Goal: Information Seeking & Learning: Learn about a topic

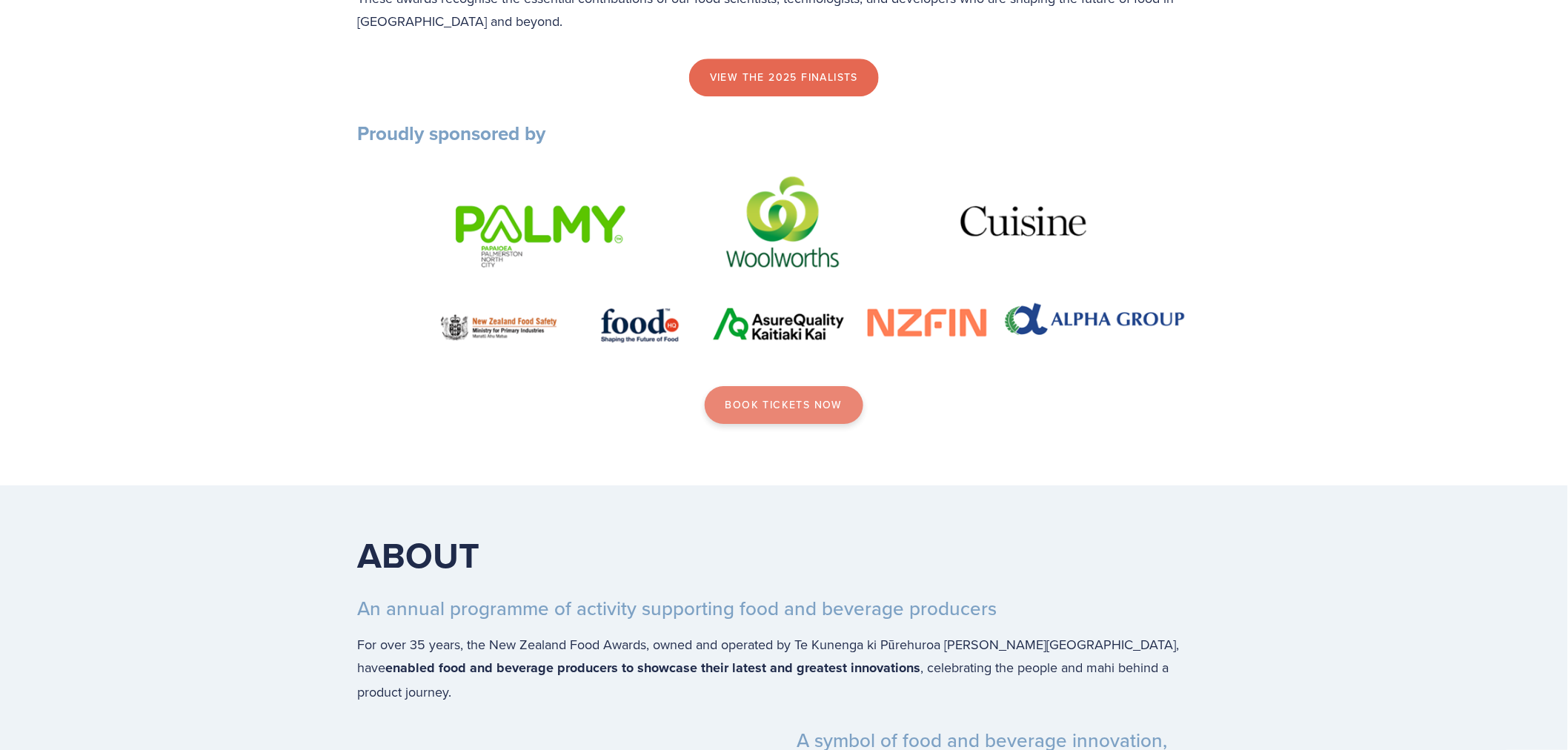
scroll to position [1892, 0]
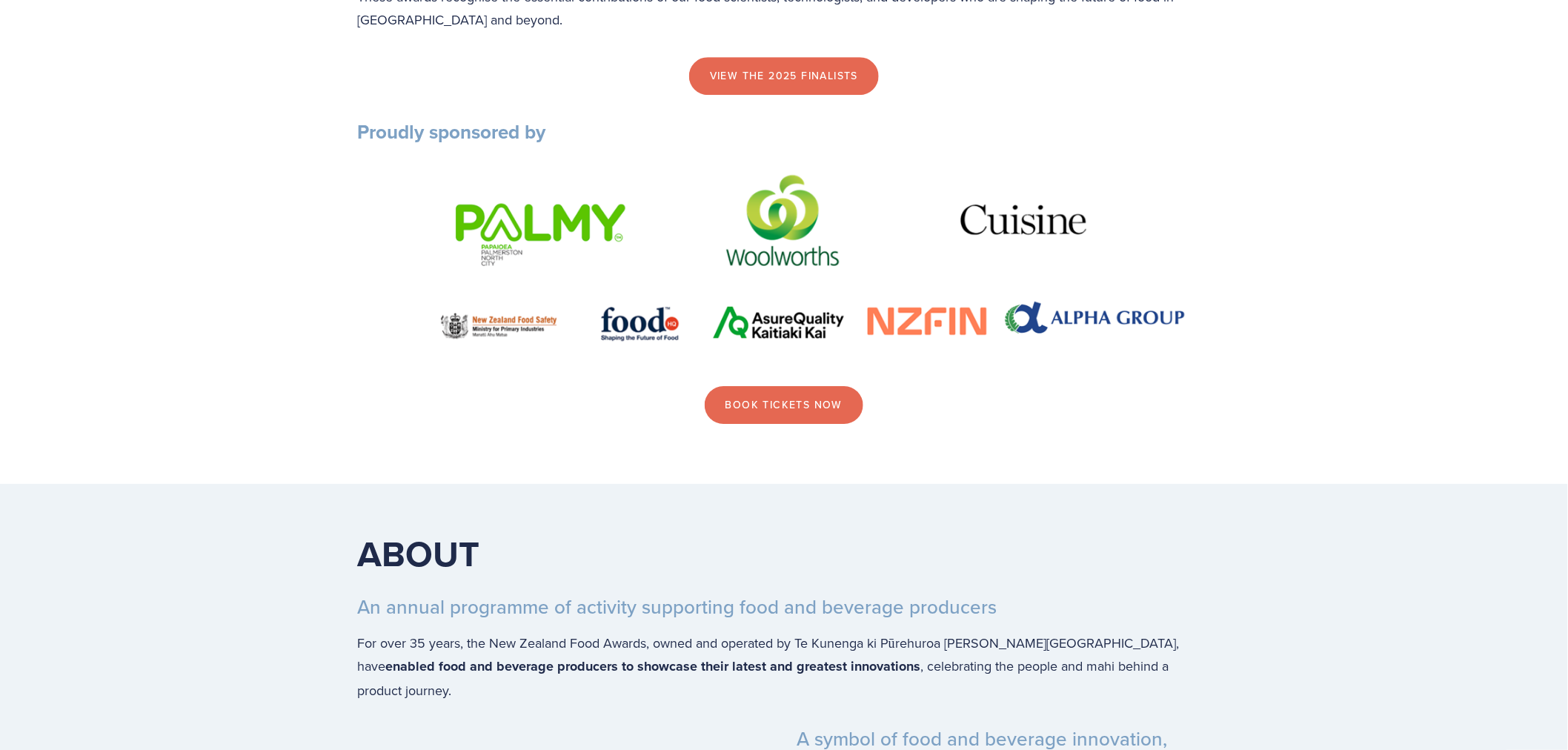
click at [515, 284] on img at bounding box center [784, 265] width 854 height 191
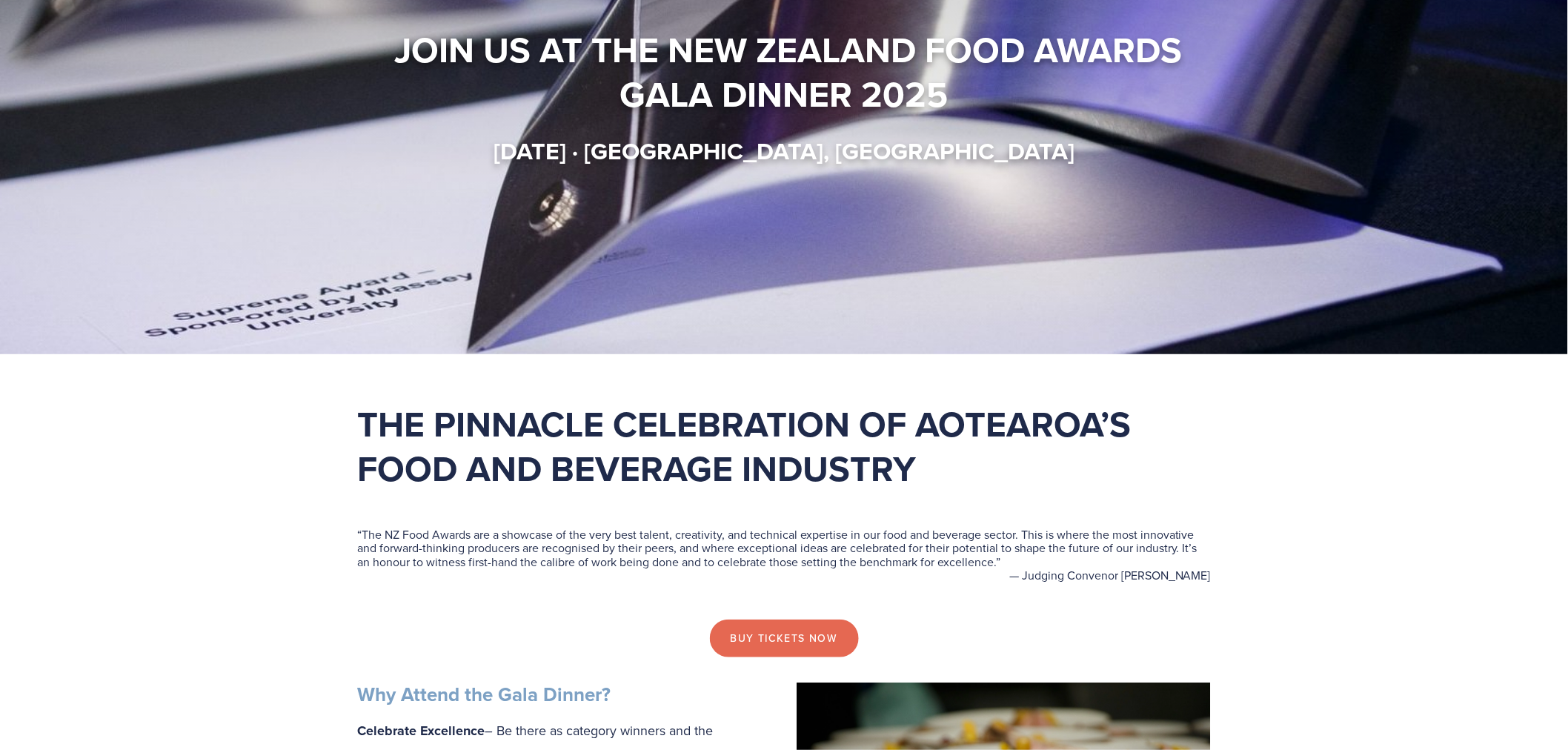
scroll to position [0, 0]
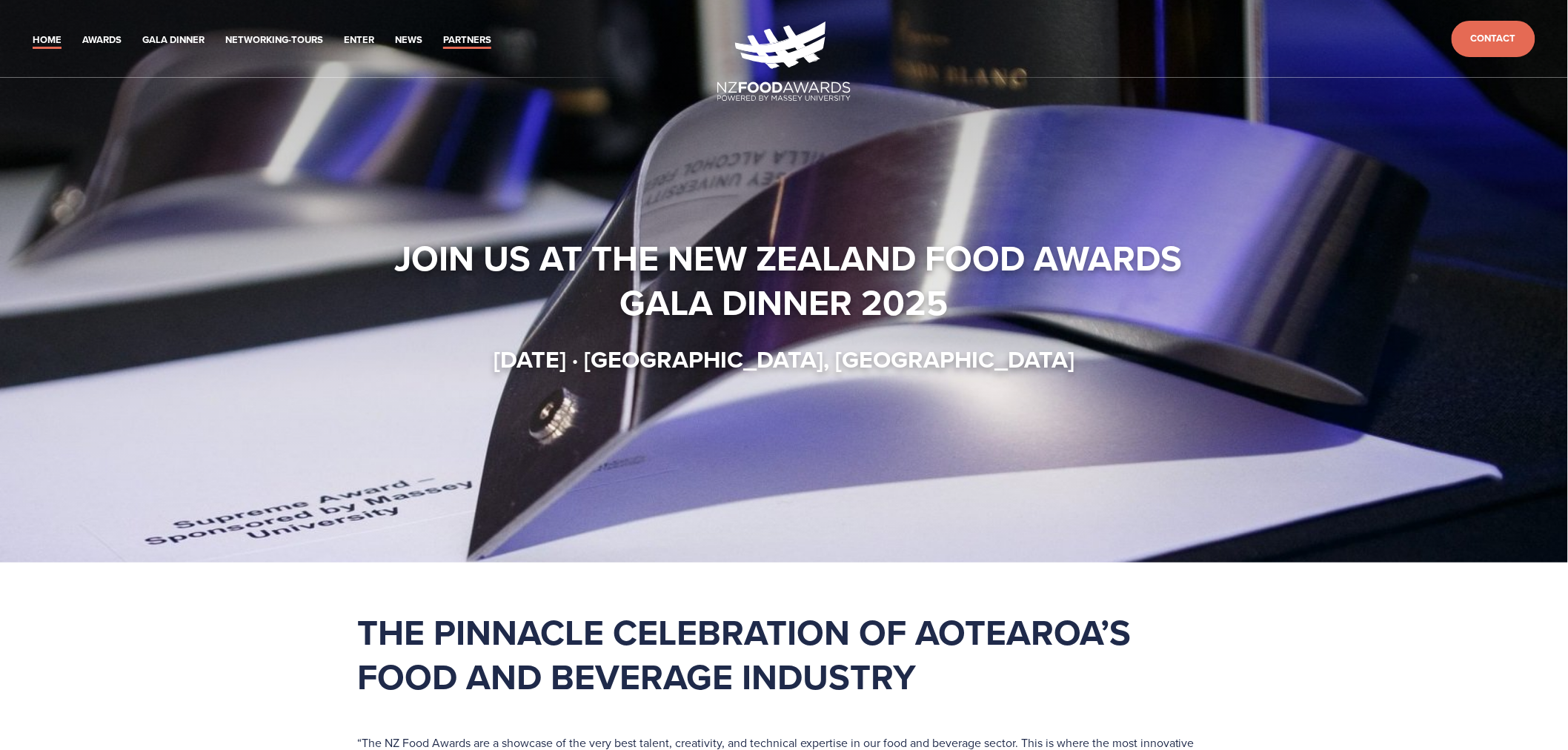
click at [458, 37] on link "Partners" at bounding box center [467, 40] width 48 height 17
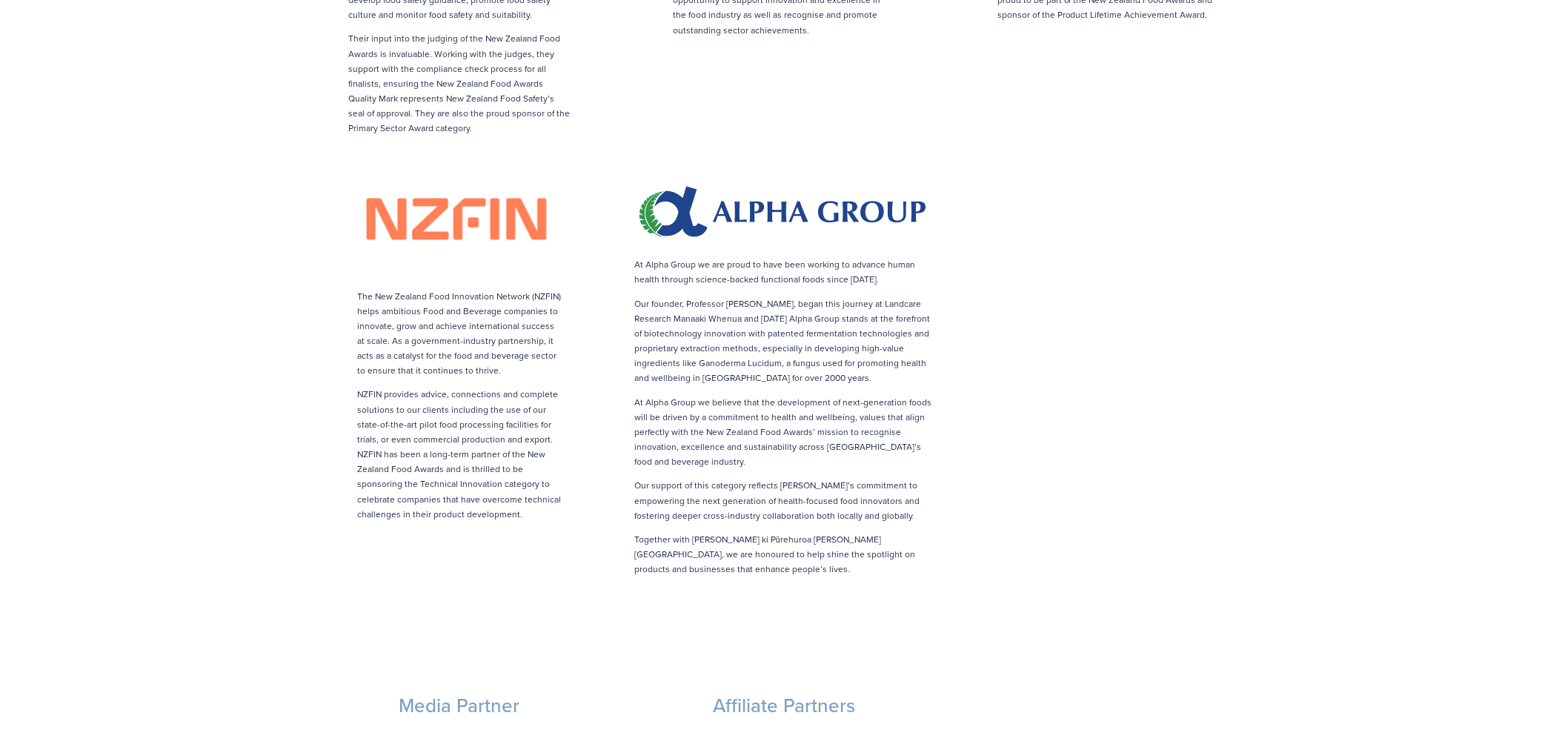
scroll to position [1975, 0]
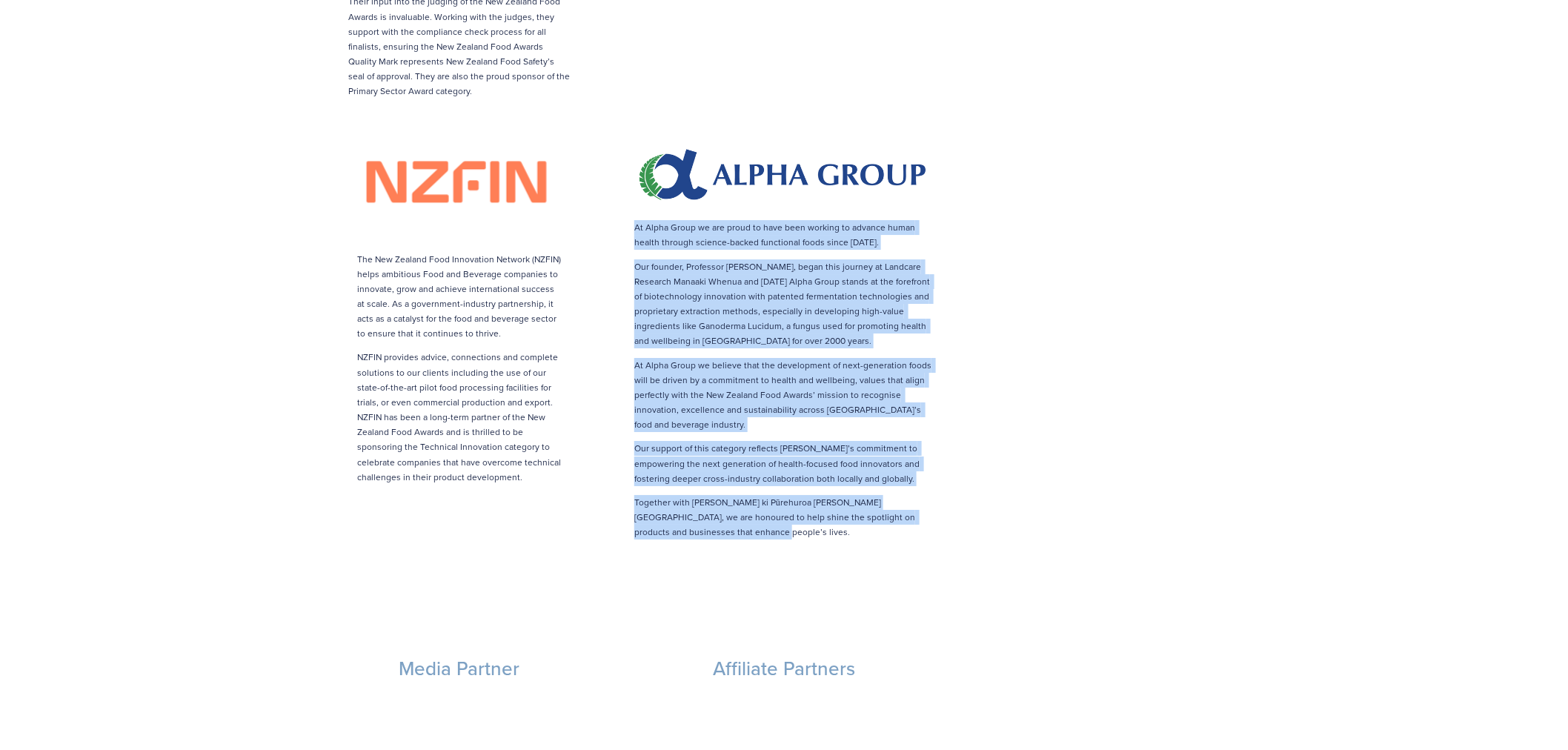
drag, startPoint x: 633, startPoint y: 195, endPoint x: 804, endPoint y: 505, distance: 354.0
click at [804, 505] on div "At Alpha Group we are proud to have been working to advance human health throug…" at bounding box center [784, 380] width 300 height 319
copy div "Lo Ipsum Dolor si ame conse ad elit sedd eiusmod te incidid utlab etdolo magnaa…"
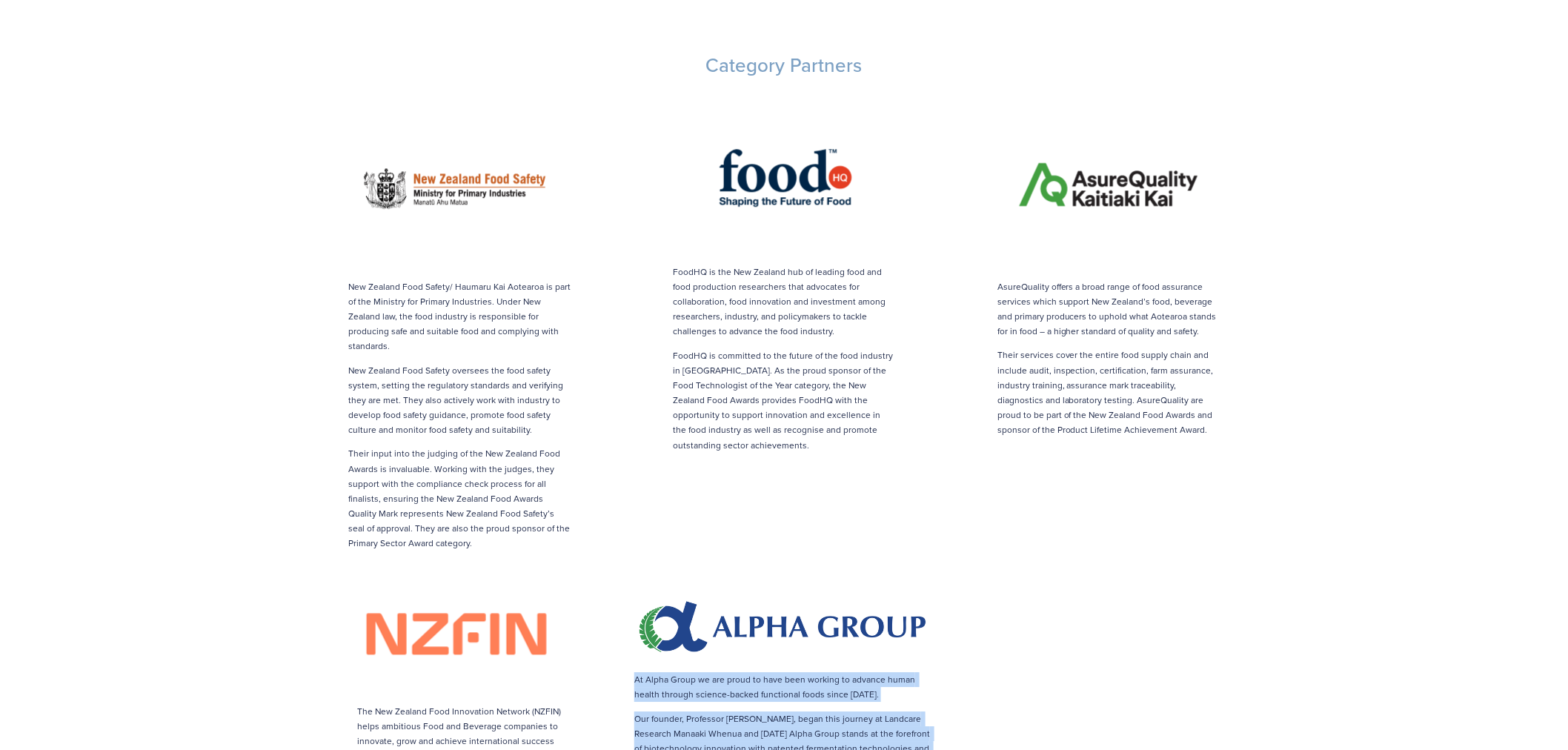
scroll to position [1481, 0]
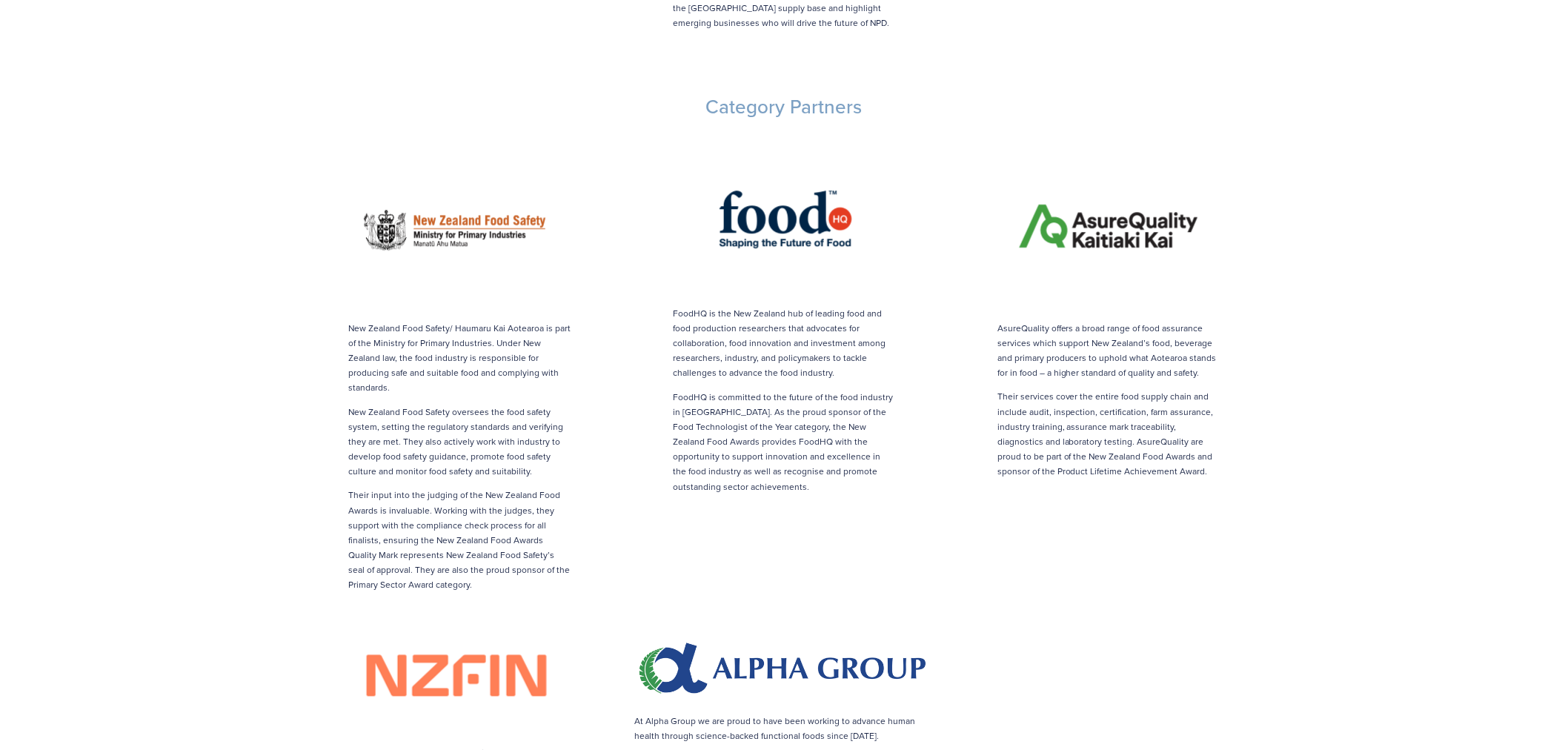
click at [1082, 459] on div "New Zealand Food Safety/ Haumaru Kai Aotearoa is part of the Ministry for Prima…" at bounding box center [784, 589] width 974 height 914
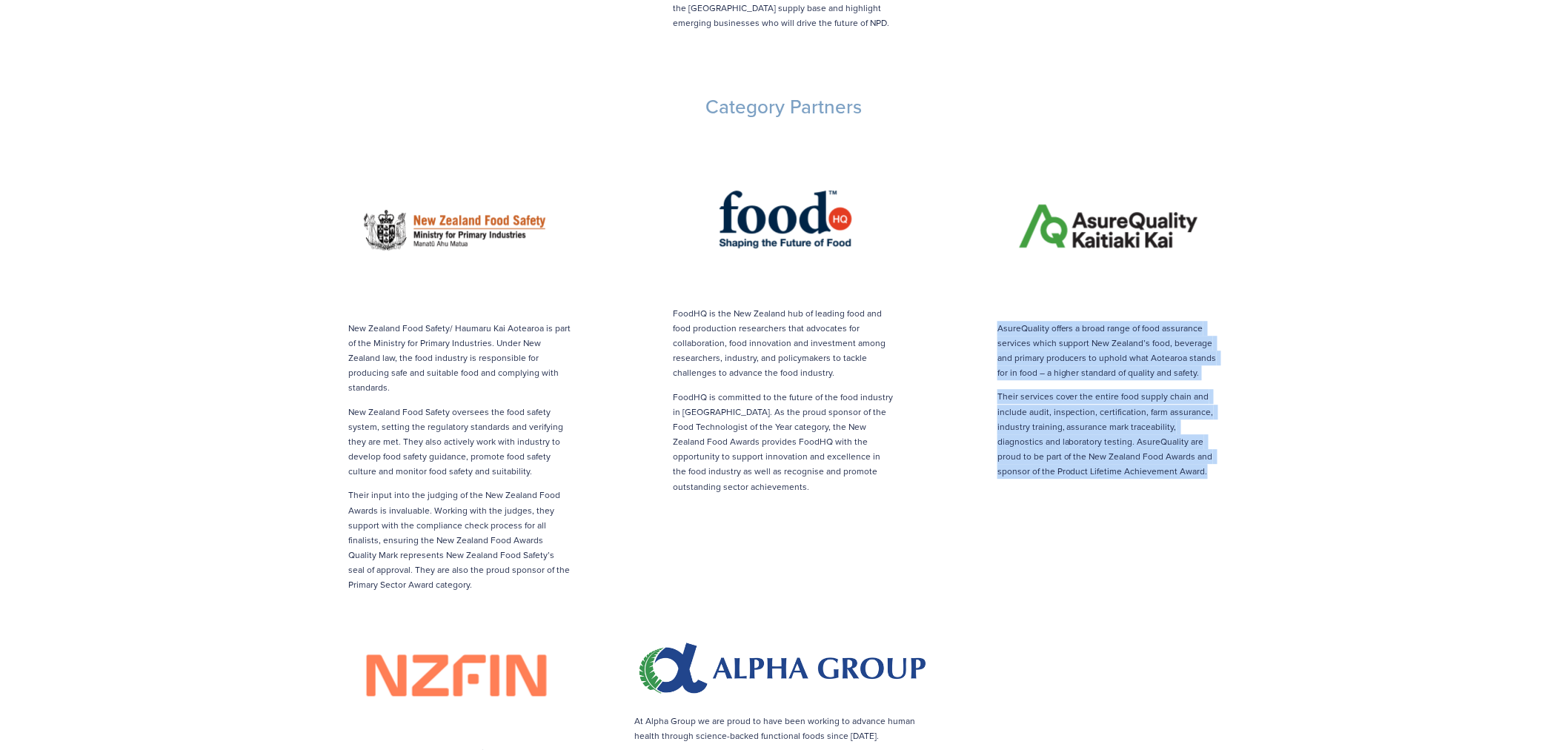
drag, startPoint x: 1190, startPoint y: 441, endPoint x: 958, endPoint y: 283, distance: 280.7
click at [958, 283] on div "AsureQuality offers a broad range of food assurance services which support New …" at bounding box center [1109, 312] width 324 height 360
copy div "AsureQuality offers a broad range of food assurance services which support New …"
click at [1103, 195] on img at bounding box center [1109, 226] width 245 height 179
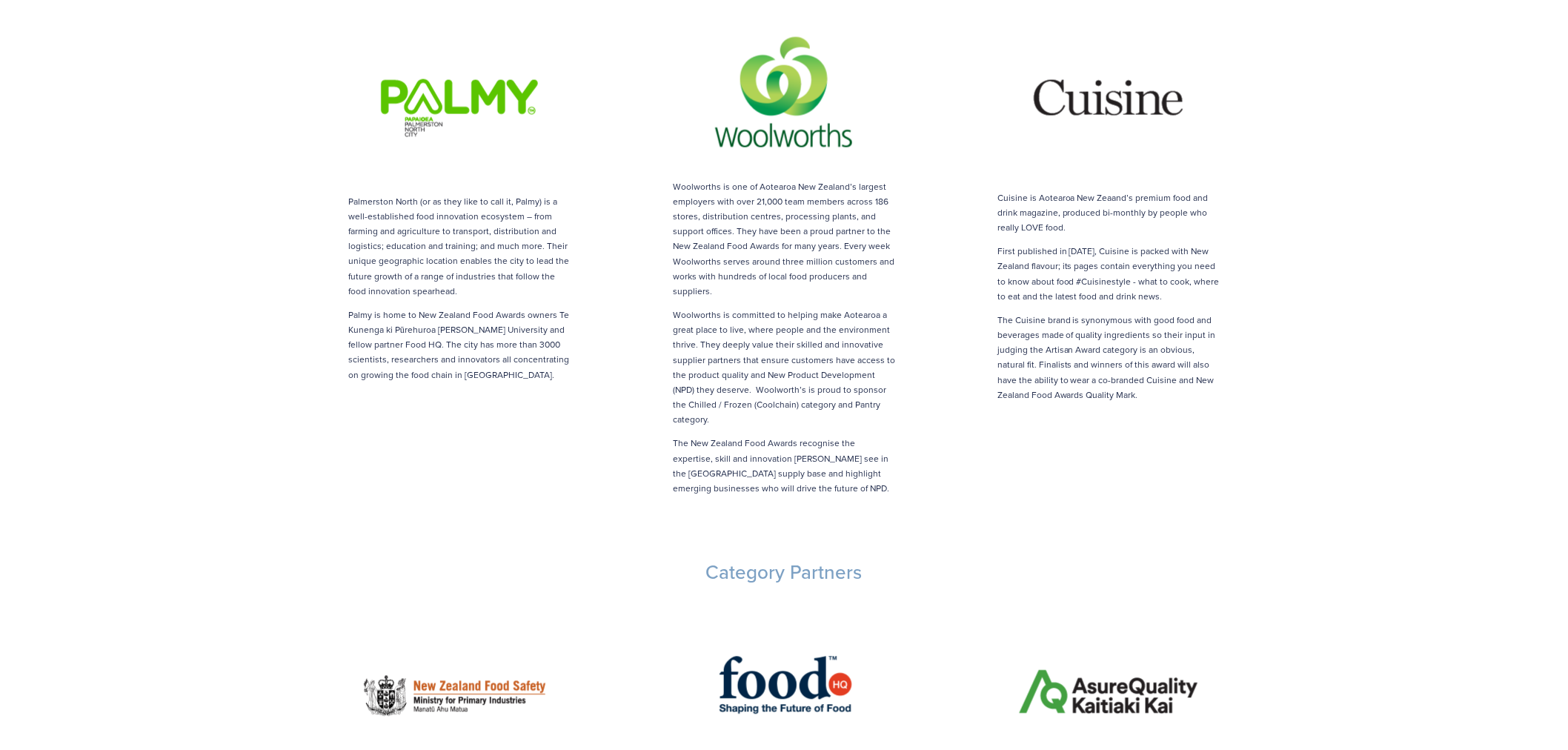
scroll to position [987, 0]
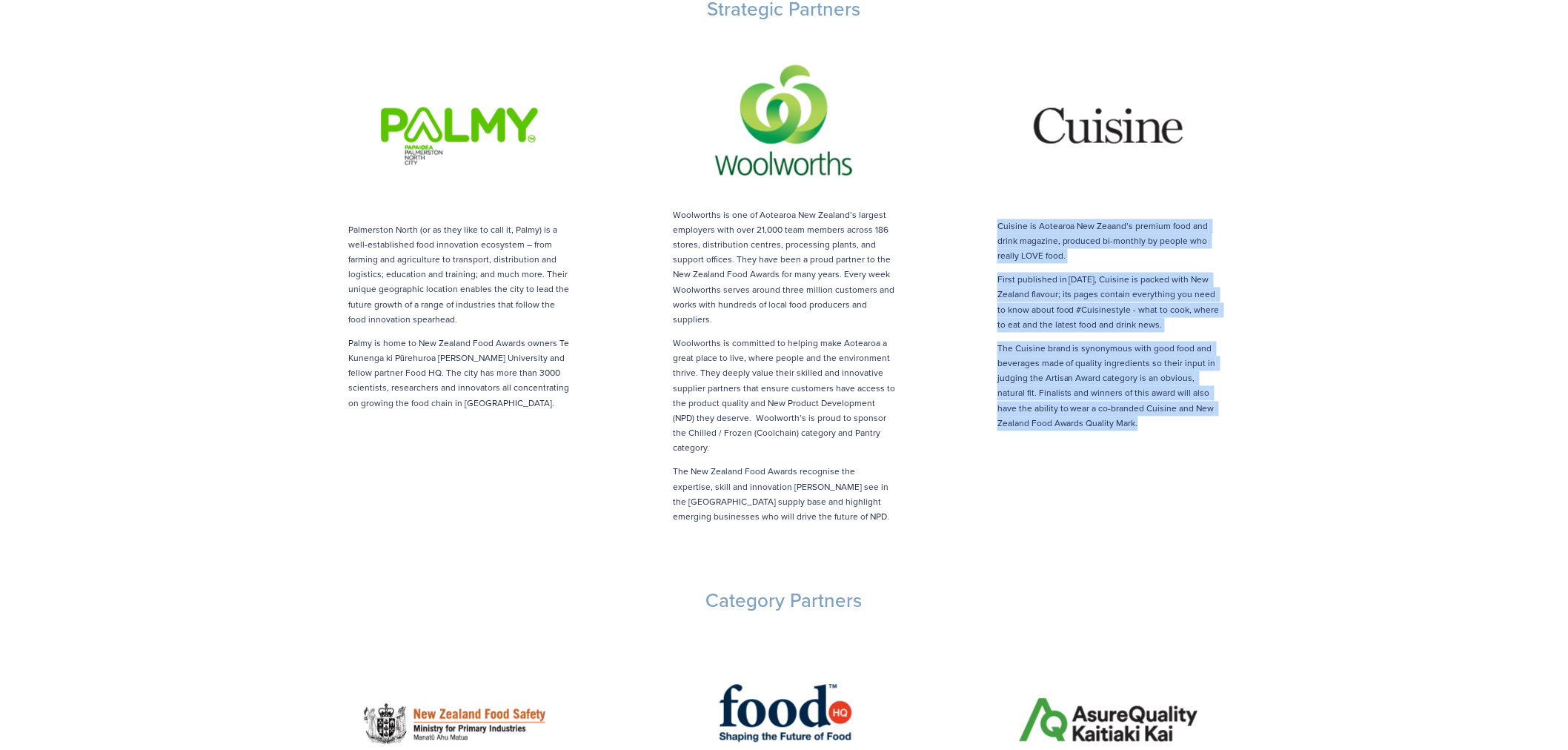
drag, startPoint x: 1117, startPoint y: 398, endPoint x: 978, endPoint y: 195, distance: 246.0
click at [978, 195] on div "Cuisine is Aotearoa New Zeaand’s premium food and drink magazine, produced bi-m…" at bounding box center [1108, 239] width 300 height 385
copy div "Cuisine is Aotearoa New Zeaand’s premium food and drink magazine, produced bi-m…"
click at [1161, 87] on img at bounding box center [1109, 126] width 245 height 176
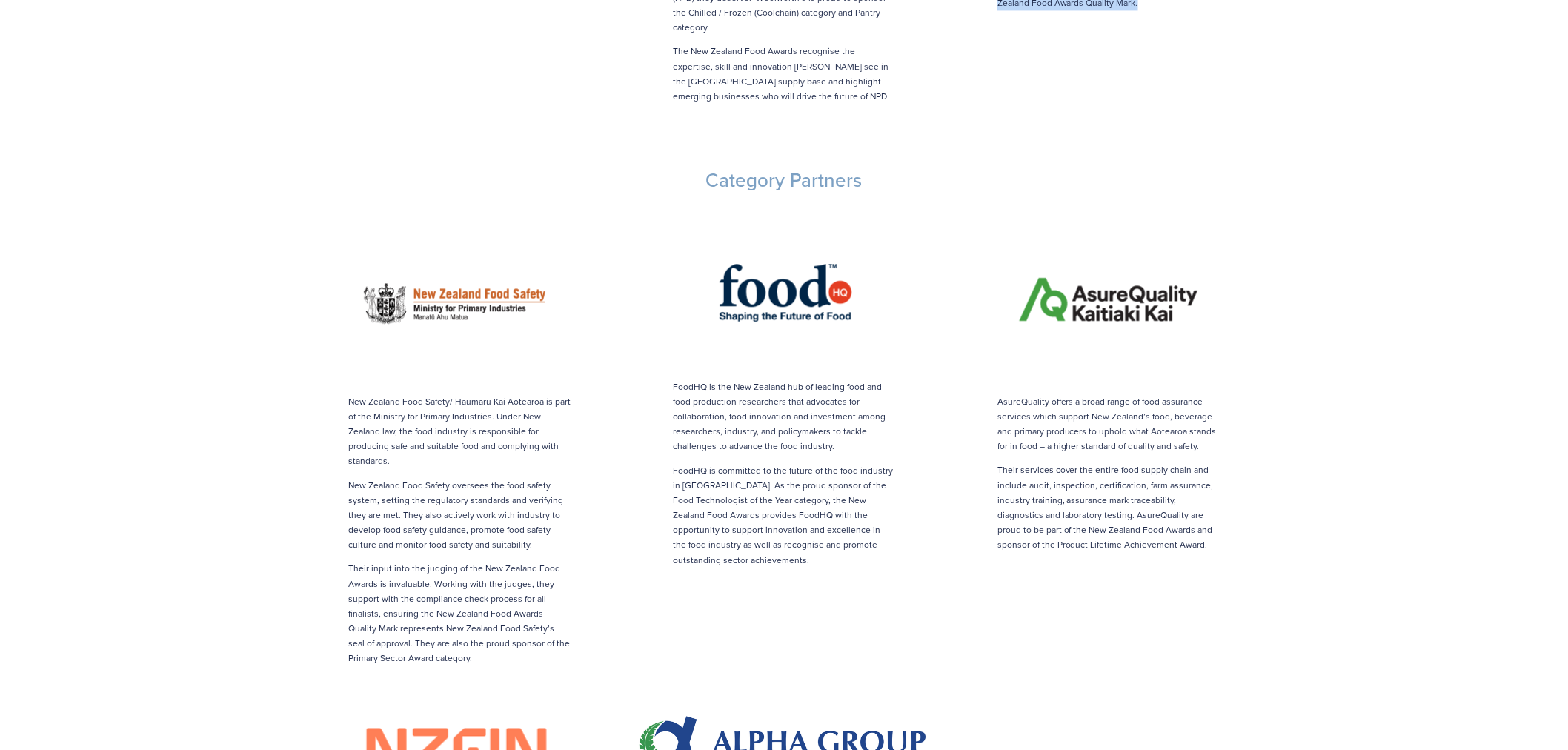
scroll to position [1481, 0]
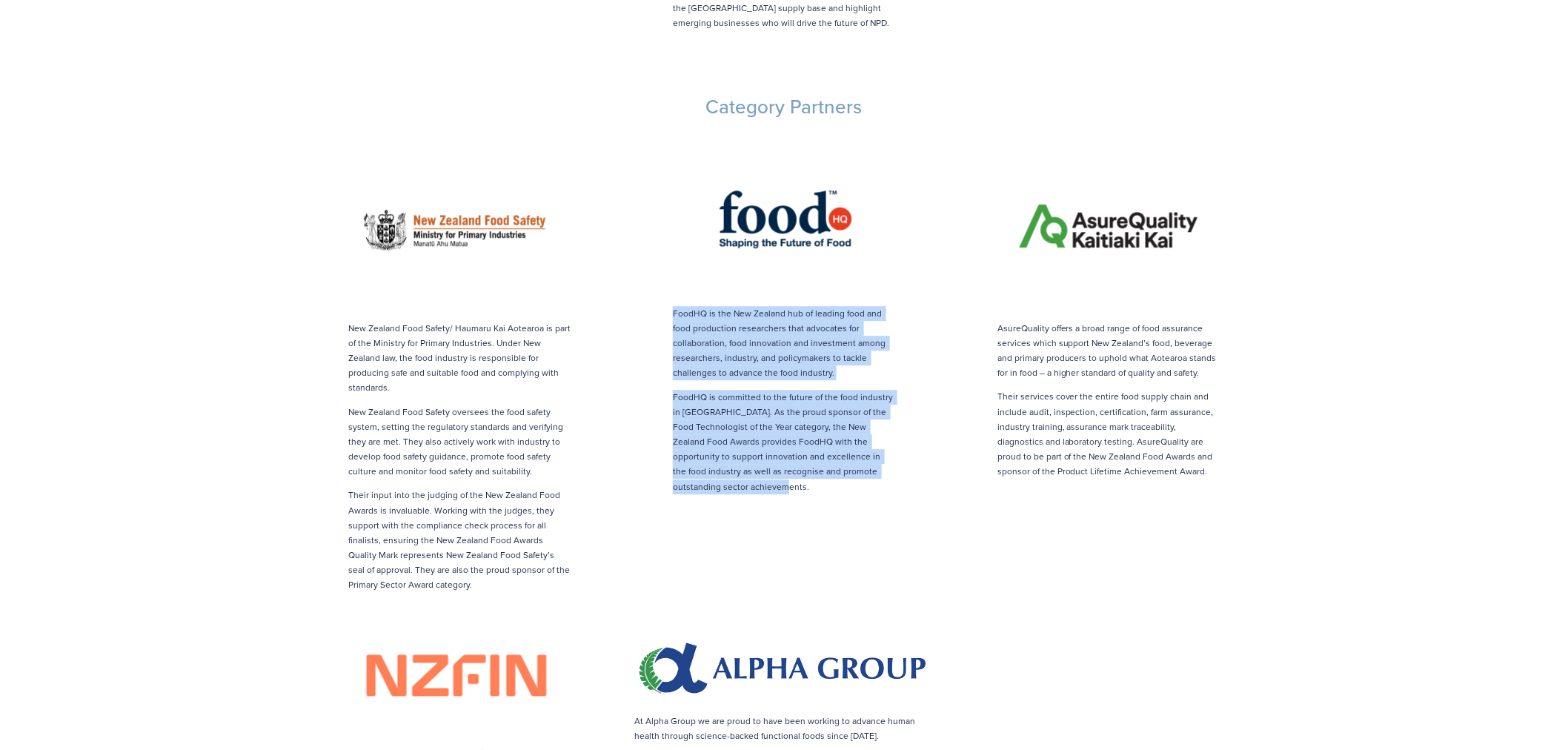
drag, startPoint x: 743, startPoint y: 452, endPoint x: 661, endPoint y: 285, distance: 186.0
click at [661, 285] on div "FoodHQ is the New Zealand hub of leading food and food production researchers t…" at bounding box center [784, 319] width 300 height 350
copy div "FoodHQ is the New Zealand hub of leading food and food production researchers t…"
click at [804, 181] on img at bounding box center [784, 218] width 245 height 163
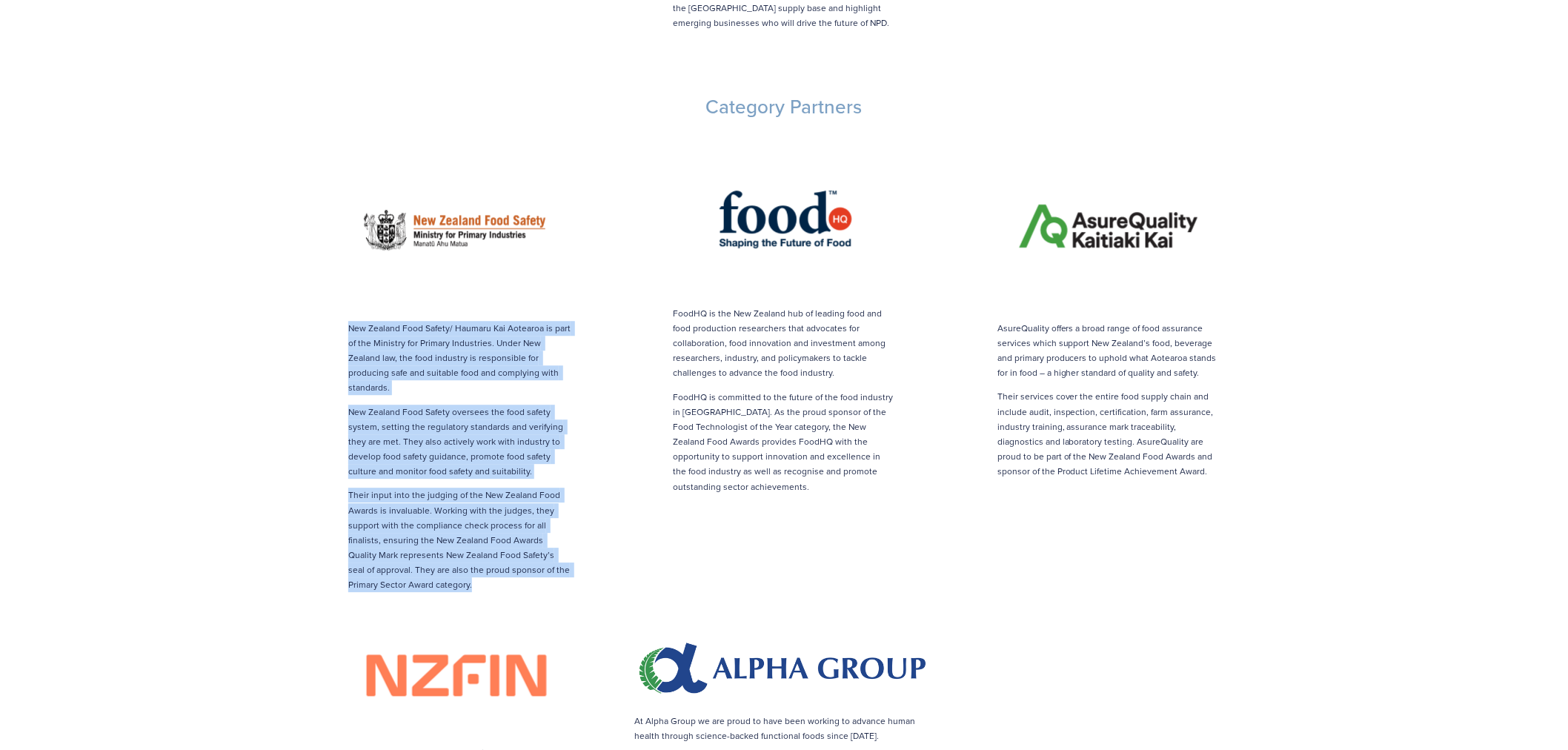
drag, startPoint x: 343, startPoint y: 299, endPoint x: 504, endPoint y: 536, distance: 286.5
click at [504, 536] on div "New Zealand Food Safety/ Haumaru Kai Aotearoa is part of the Ministry for Prima…" at bounding box center [459, 368] width 300 height 448
copy div "New Zealand Food Safety/ Haumaru Kai Aotearoa is part of the Ministry for Prima…"
click at [428, 190] on img at bounding box center [459, 226] width 245 height 179
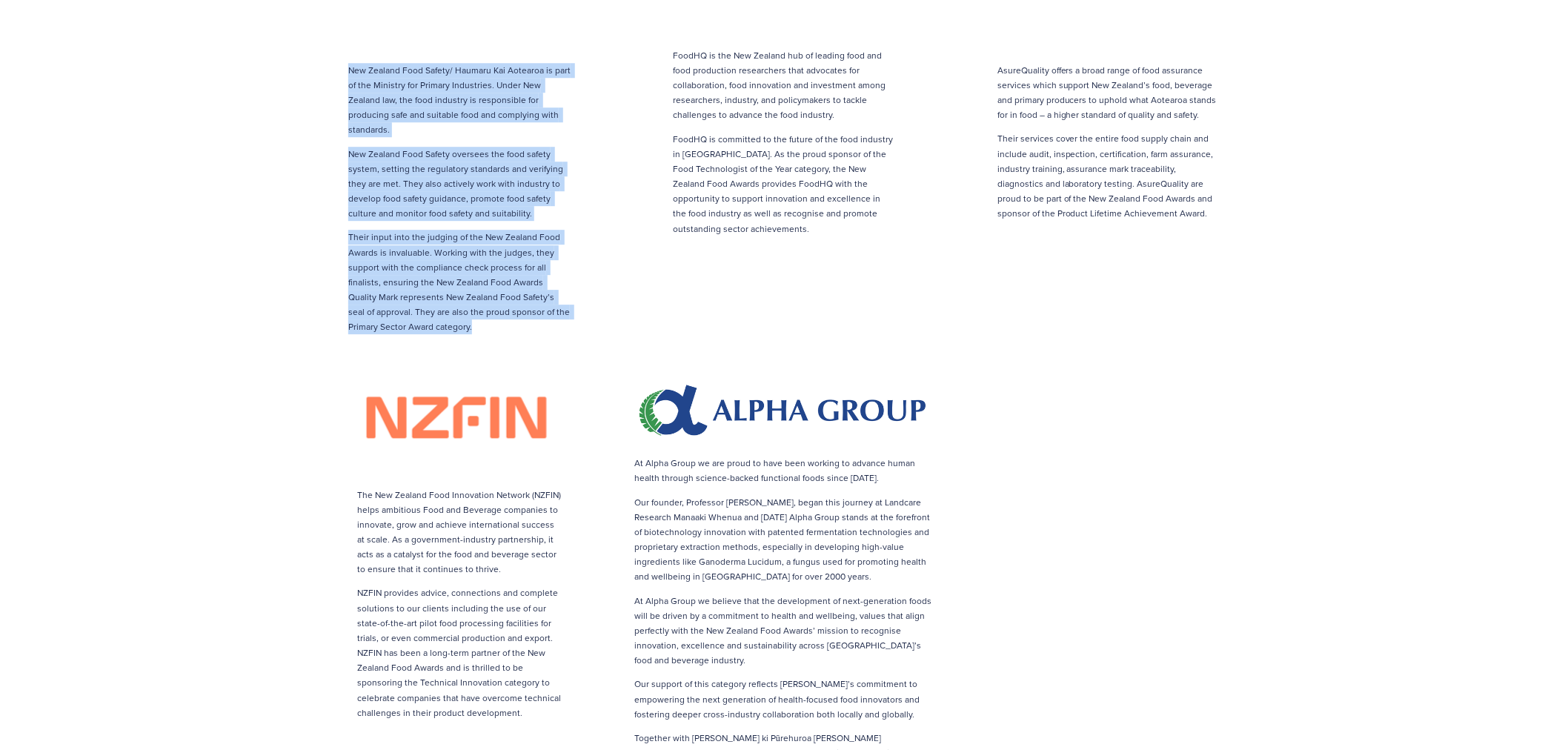
scroll to position [1811, 0]
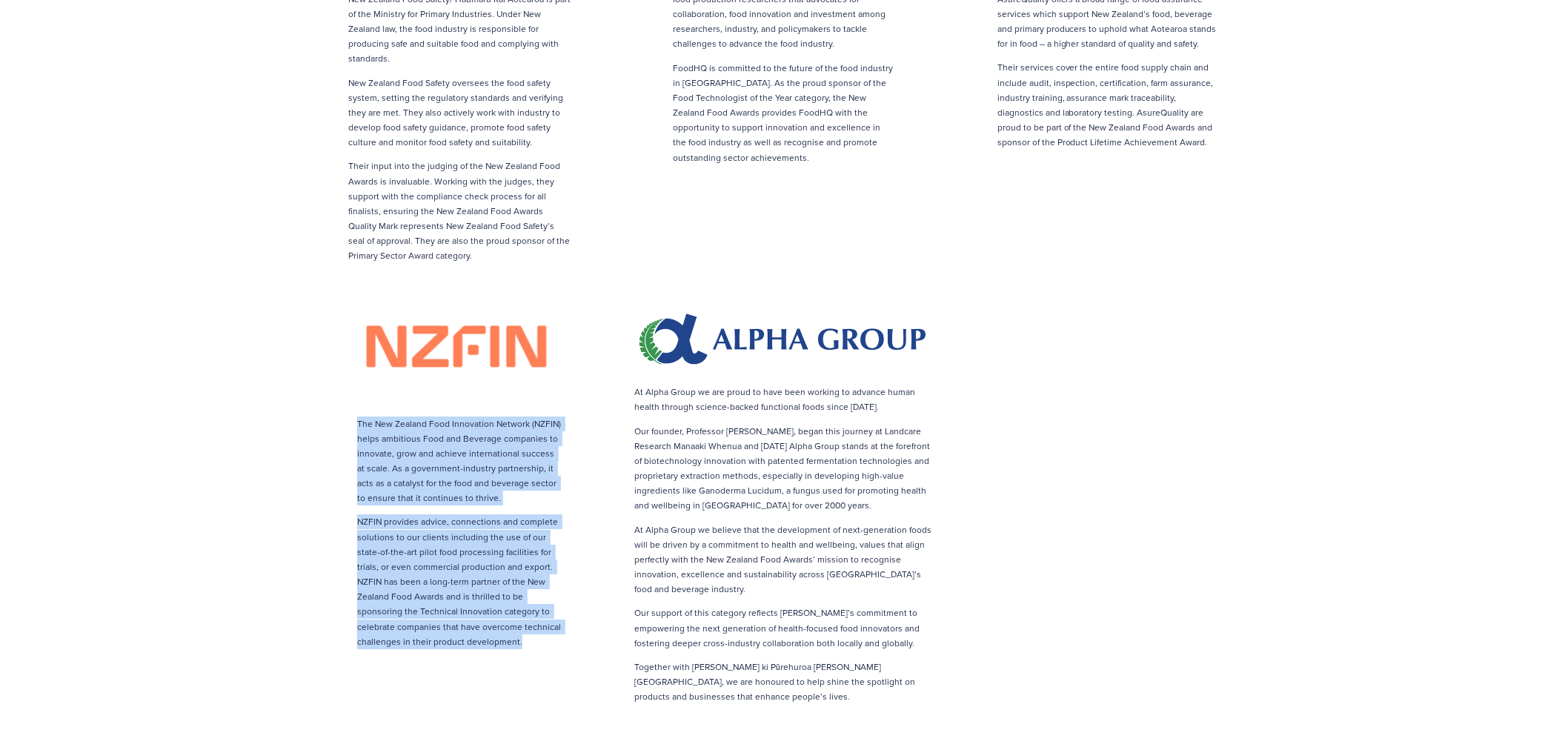
drag, startPoint x: 526, startPoint y: 596, endPoint x: 312, endPoint y: 366, distance: 314.2
click at [312, 366] on div "The New Zealand Food Innovation Network (NZFIN) helps ambitious Food and Bevera…" at bounding box center [459, 469] width 300 height 360
copy div "The New Zealand Food Innovation Network (NZFIN) helps ambitious Food and Bevera…"
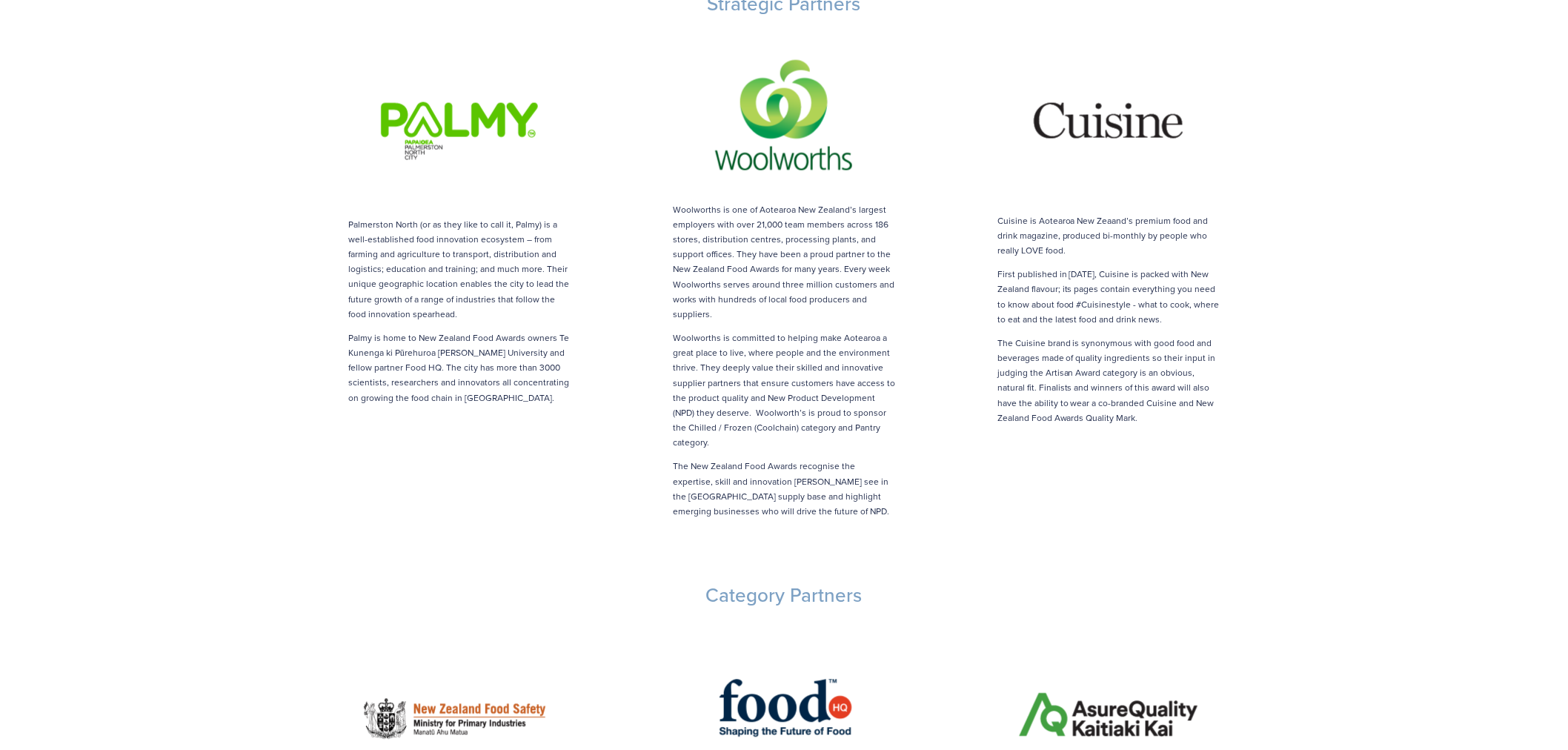
scroll to position [905, 0]
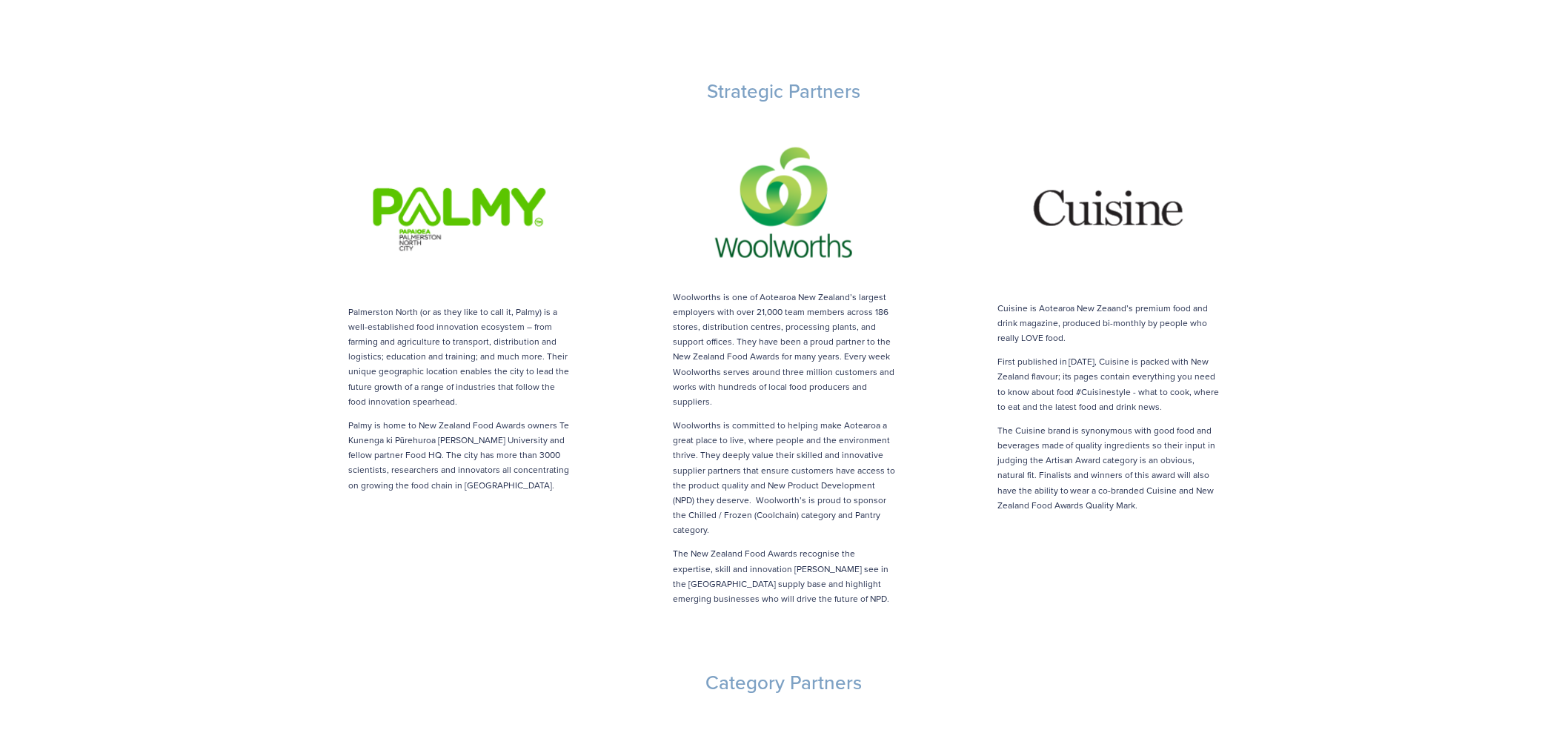
click at [434, 169] on img at bounding box center [459, 211] width 245 height 179
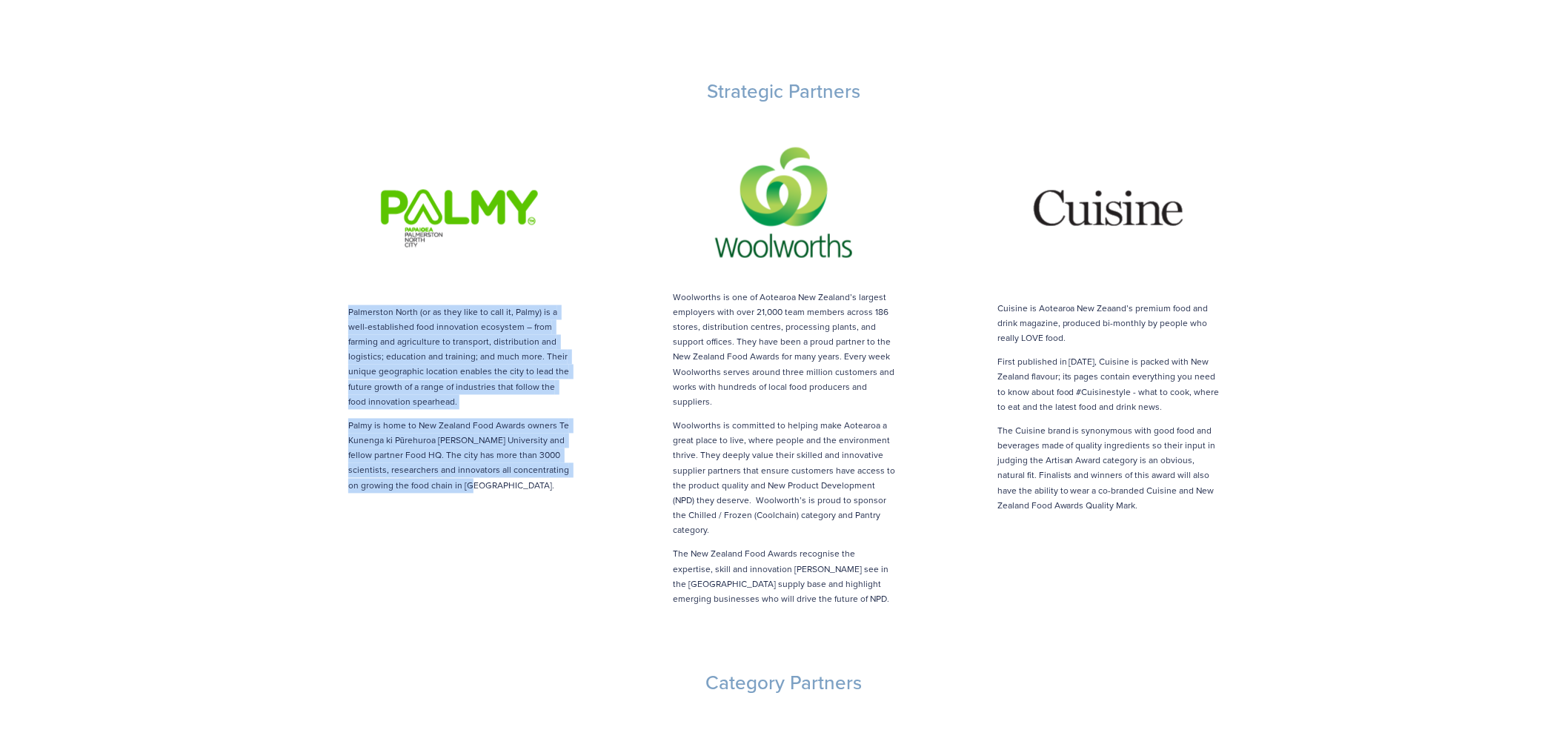
drag, startPoint x: 420, startPoint y: 389, endPoint x: 344, endPoint y: 262, distance: 148.0
click at [344, 262] on div "Palmerston North (or as they like to call it, Palmy) is a well-established food…" at bounding box center [459, 311] width 300 height 364
copy div "Palmerston North (or as they like to call it, Palmy) is a well-established food…"
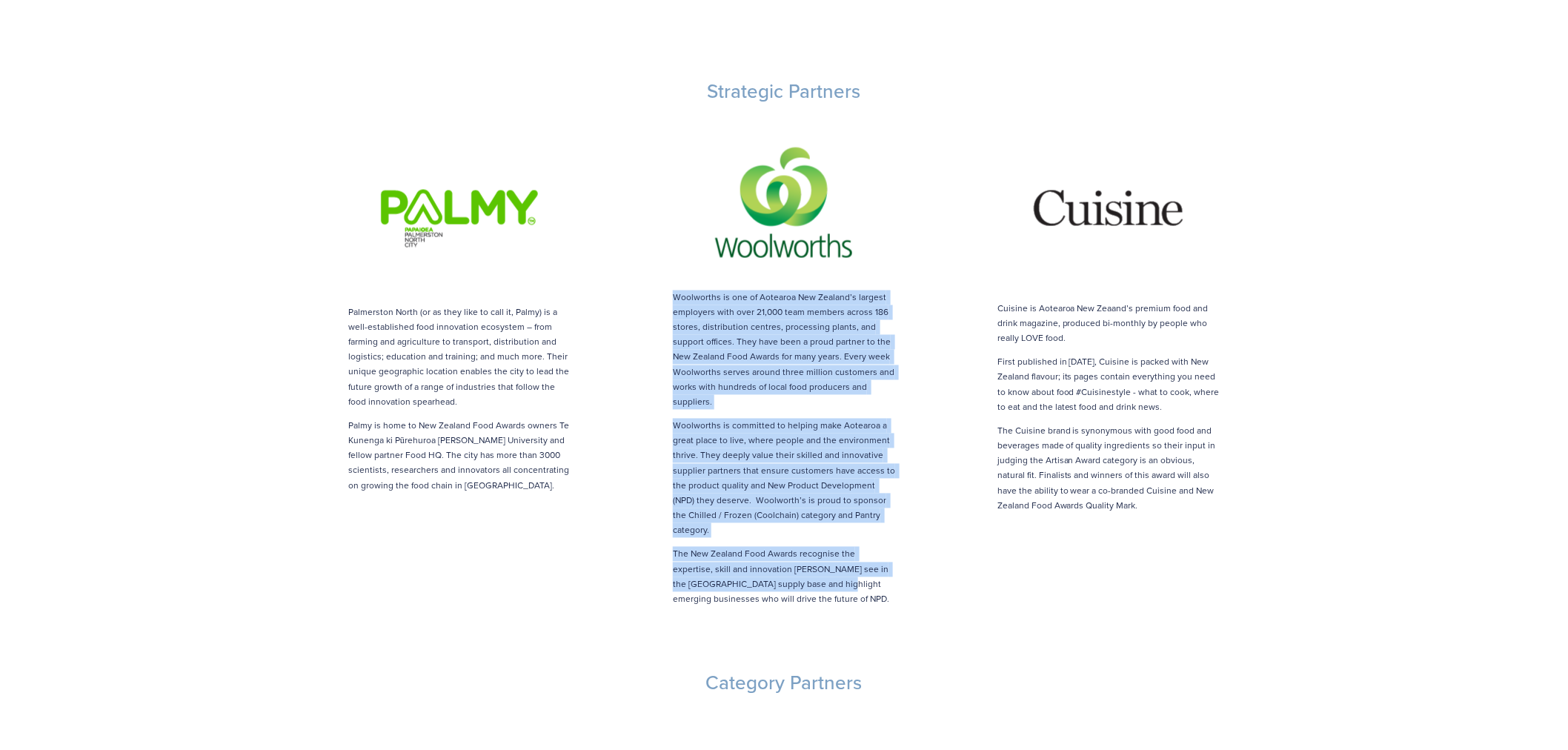
drag, startPoint x: 774, startPoint y: 556, endPoint x: 667, endPoint y: 290, distance: 286.7
click at [638, 263] on div "Woolworths is one of Aotearoa New Zealand’s largest employers with over 21,000 …" at bounding box center [784, 368] width 300 height 478
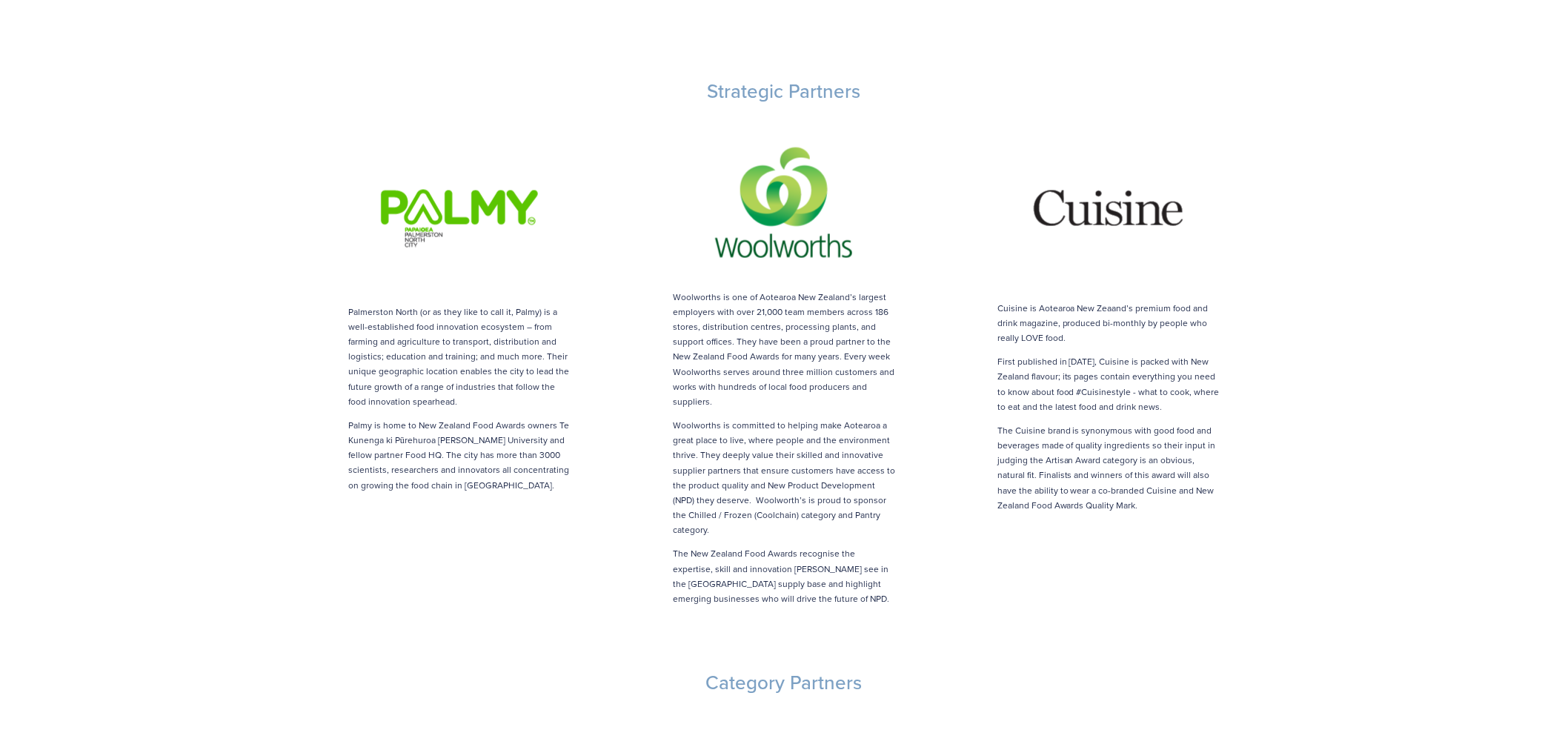
click at [806, 576] on div "Woolworths is one of Aotearoa New Zealand’s largest employers with over 21,000 …" at bounding box center [784, 368] width 324 height 503
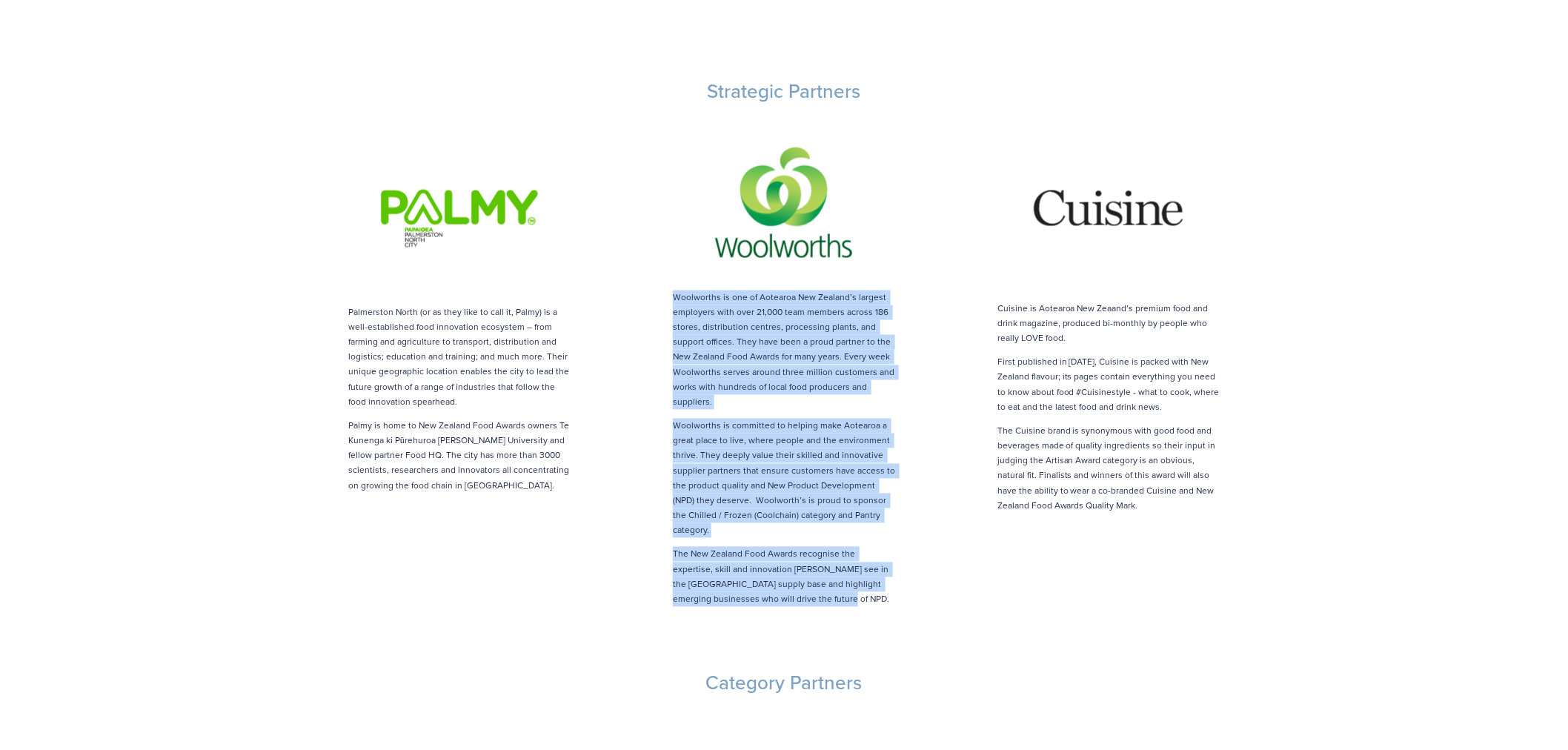
drag, startPoint x: 767, startPoint y: 569, endPoint x: 658, endPoint y: 261, distance: 326.7
click at [658, 261] on div "Woolworths is one of Aotearoa New Zealand’s largest employers with over 21,000 …" at bounding box center [784, 368] width 300 height 478
copy div "Woolworths is one of Aotearoa New Zealand’s largest employers with over 21,000 …"
click at [726, 223] on img at bounding box center [784, 202] width 245 height 163
